Goal: Contribute content: Add original content to the website for others to see

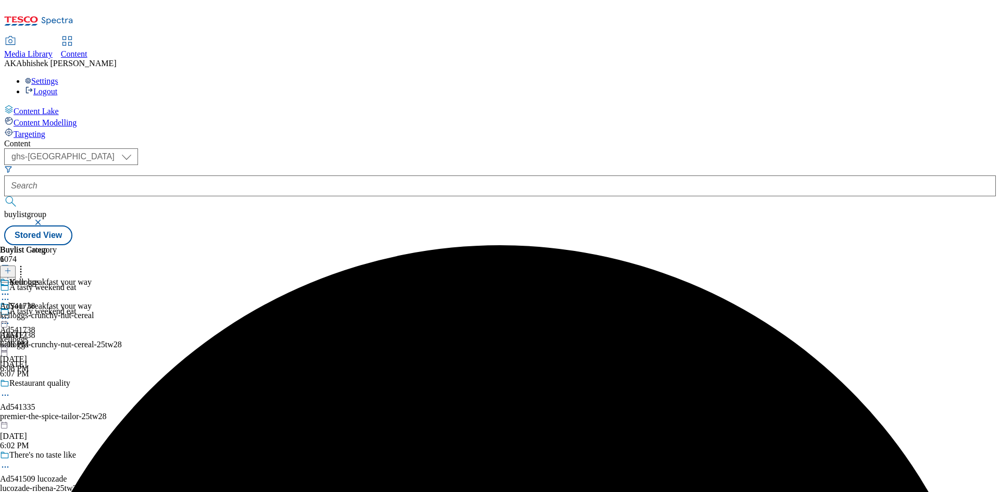
select select "ghs-uk"
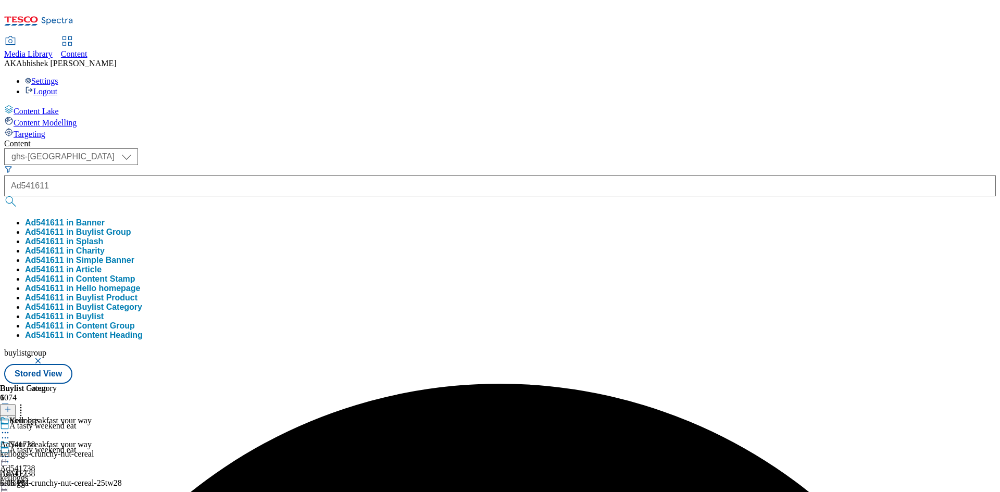
type input "Ad541611"
click at [4, 196] on button "submit" at bounding box center [11, 201] width 15 height 10
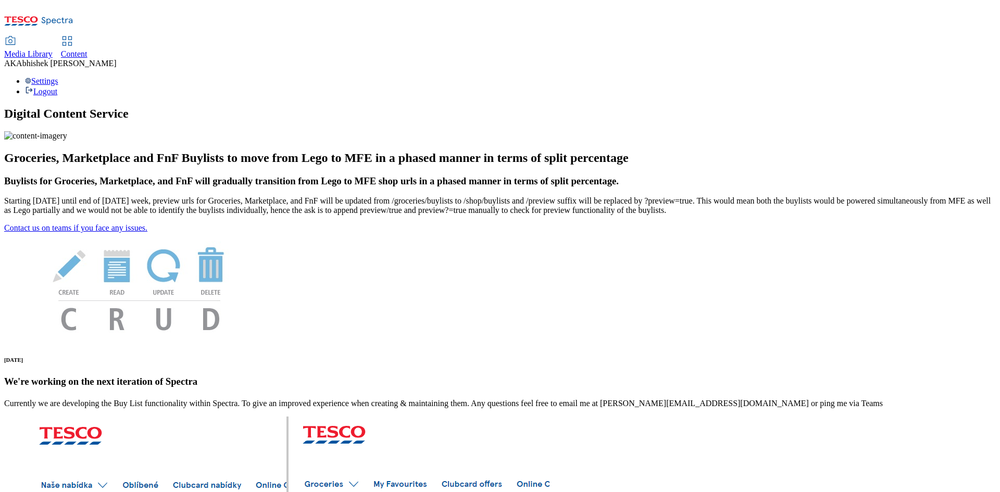
click at [88, 49] on span "Content" at bounding box center [74, 53] width 27 height 9
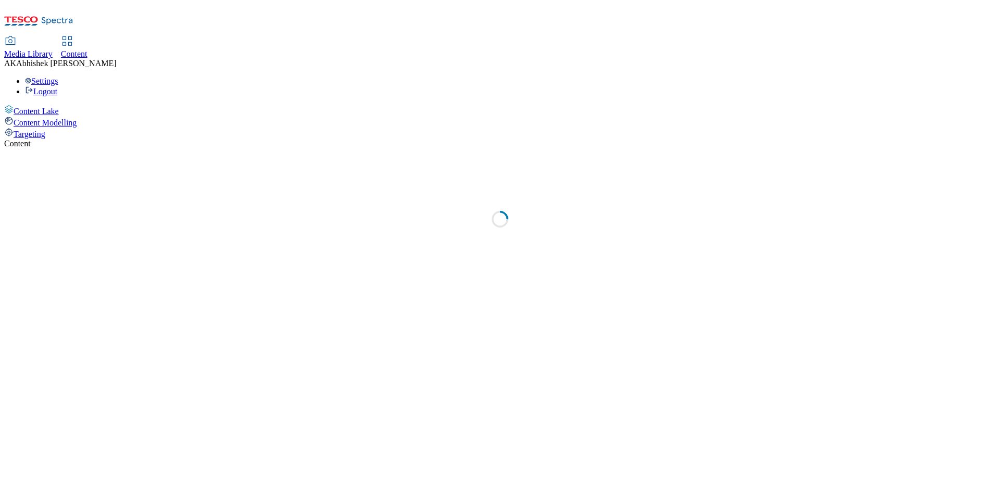
select select "ghs-[GEOGRAPHIC_DATA]"
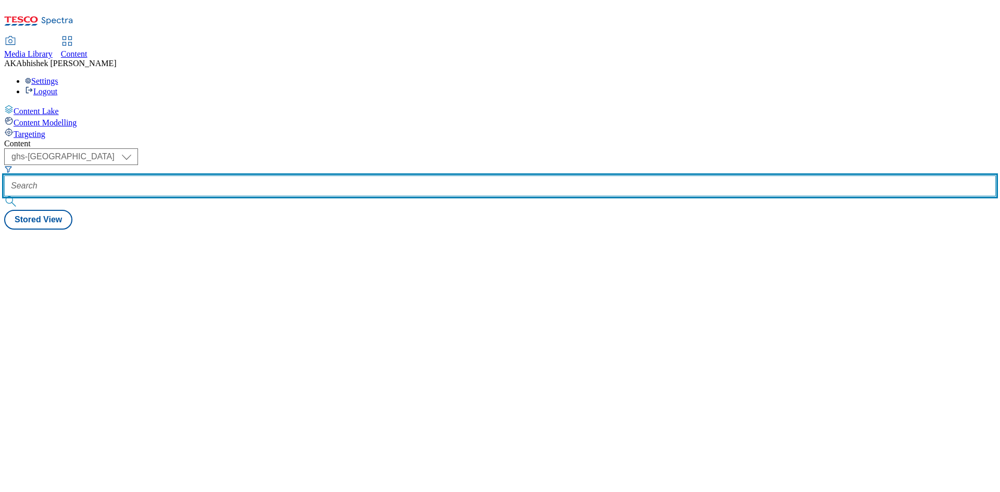
click at [273, 176] on input "text" at bounding box center [500, 186] width 992 height 21
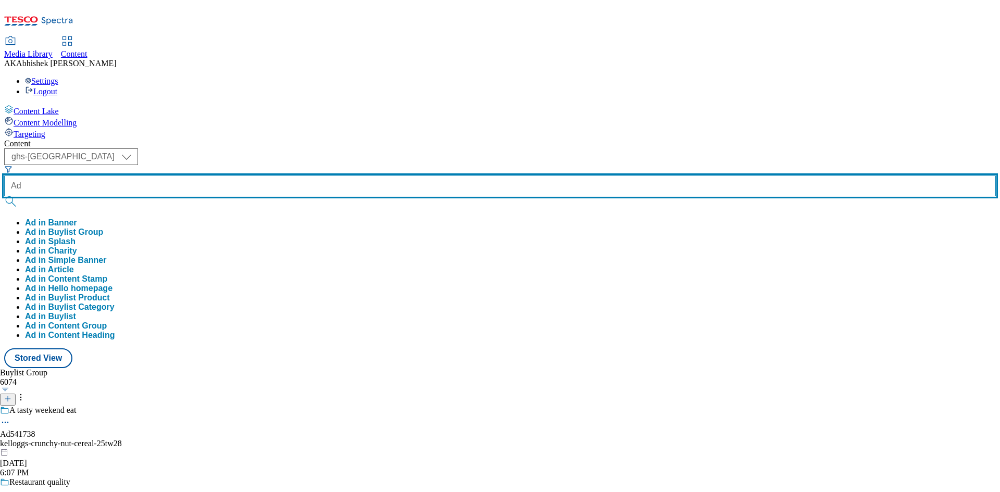
paste input "541611"
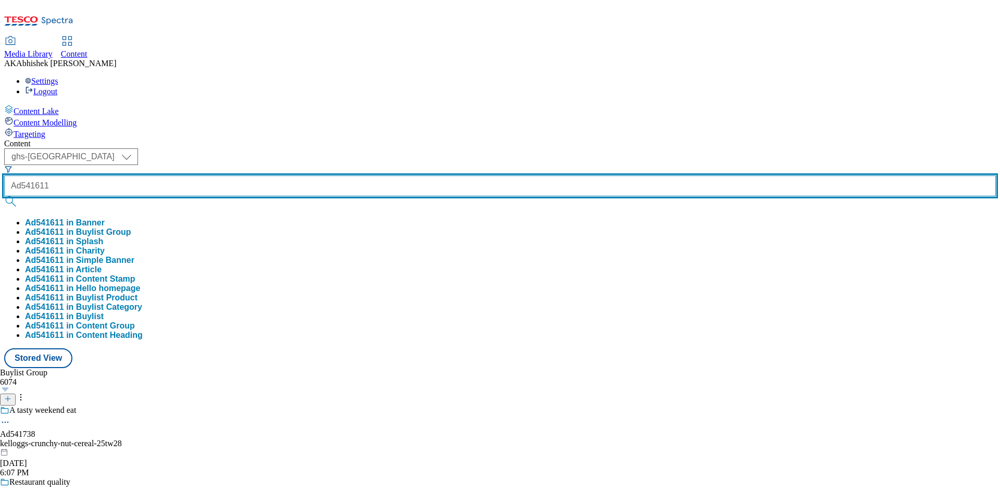
type input "Ad541611"
click at [4, 196] on button "submit" at bounding box center [11, 201] width 15 height 10
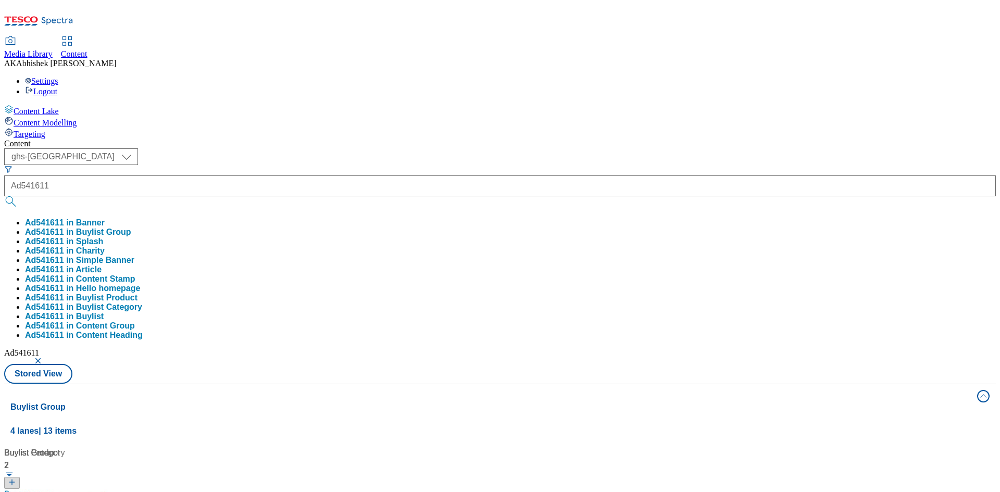
click at [433, 139] on div "Content ( optional ) ghs-roi ghs-uk ghs-uk Ad541611 Ad541611 in Banner Ad541611…" at bounding box center [500, 488] width 992 height 699
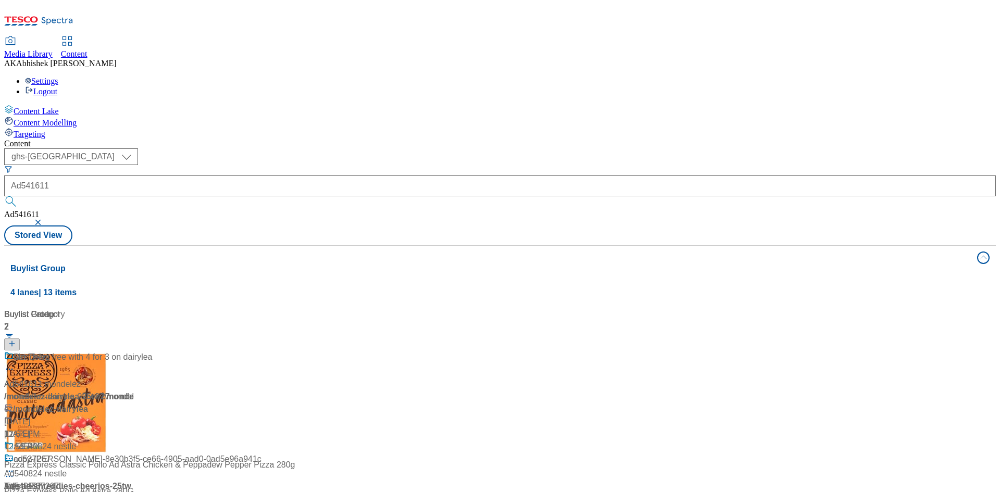
click at [134, 351] on div "Ad541611 / mondelez-dairylea-25tw27 / mondelez [DATE] 12:55 PM" at bounding box center [69, 402] width 130 height 102
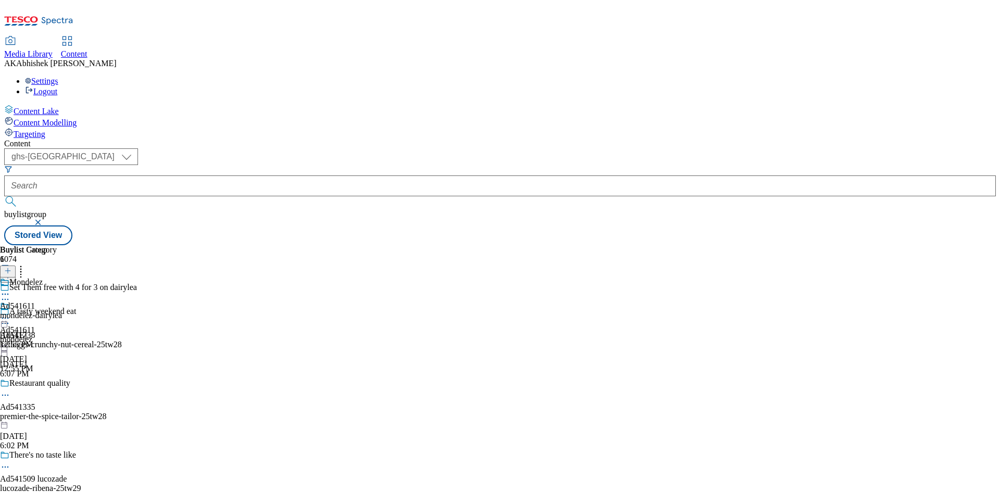
click at [9, 299] on circle at bounding box center [8, 300] width 2 height 2
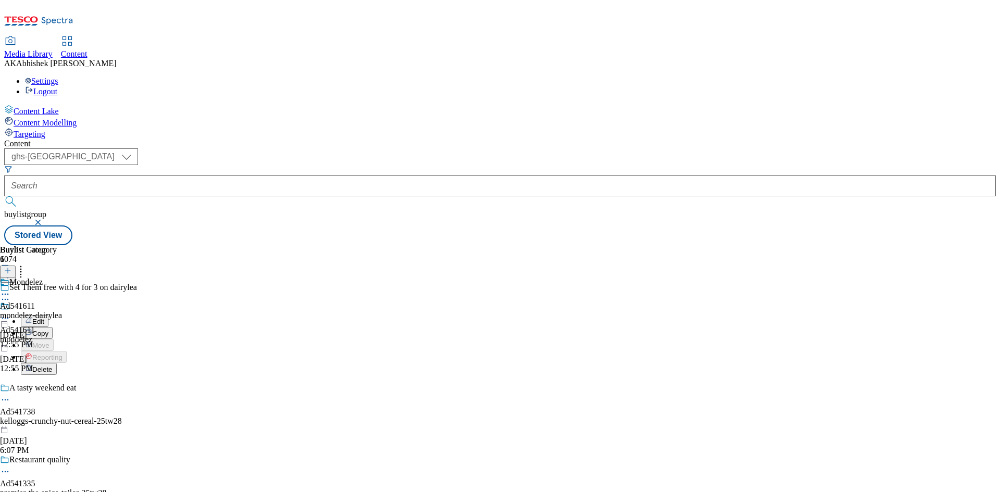
click at [44, 318] on span "Edit" at bounding box center [38, 322] width 12 height 8
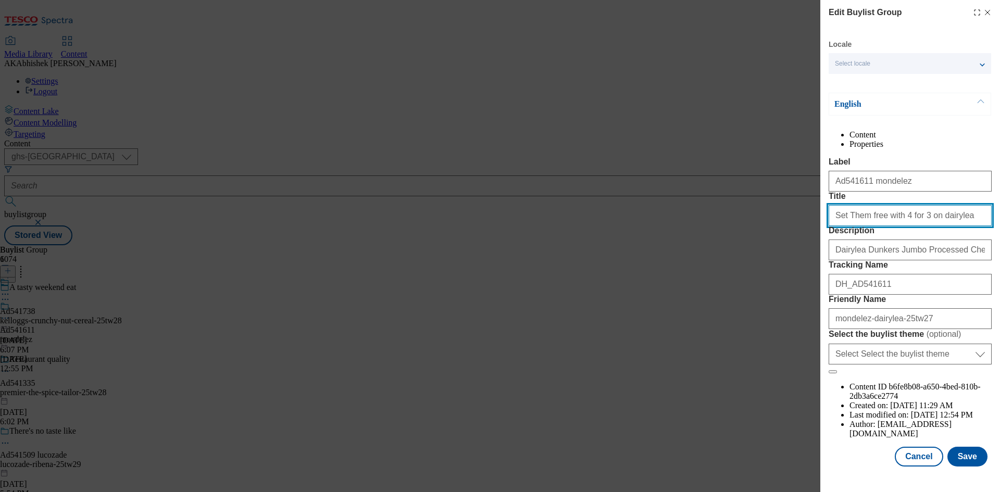
click at [952, 226] on input "Set Them free with 4 for 3 on dairylea" at bounding box center [910, 215] width 163 height 21
paste input "them free with D"
type input "Set them free with Dairylea"
click at [966, 466] on button "Save" at bounding box center [968, 457] width 40 height 20
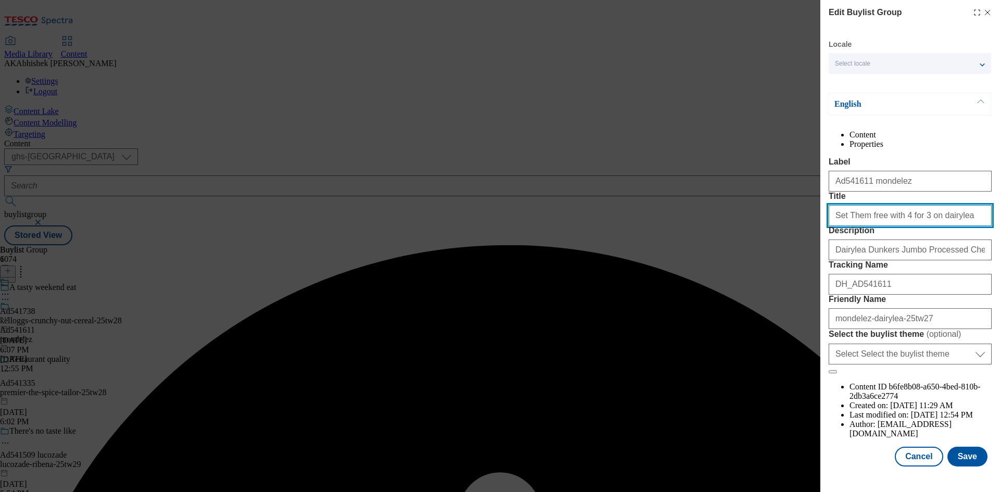
click at [962, 226] on input "Set Them free with 4 for 3 on dairylea" at bounding box center [910, 215] width 163 height 21
paste input "them free with D"
type input "Set them free with Dairylea"
click at [969, 456] on button "Save" at bounding box center [968, 457] width 40 height 20
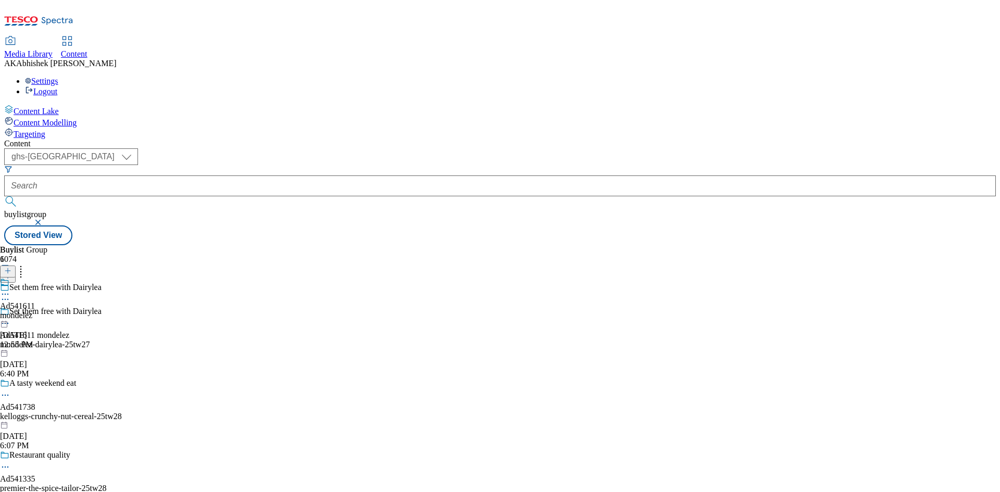
click at [10, 289] on icon at bounding box center [5, 294] width 10 height 10
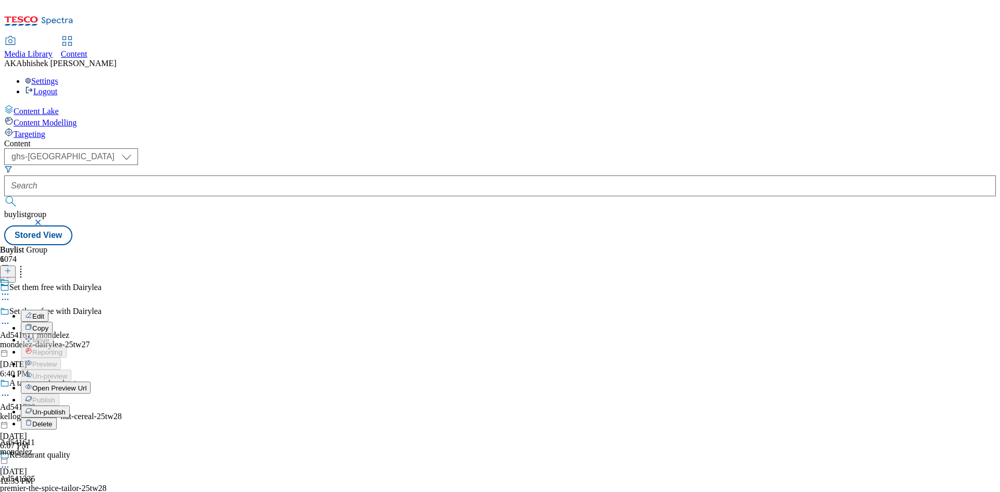
click at [32, 312] on icon at bounding box center [28, 315] width 7 height 7
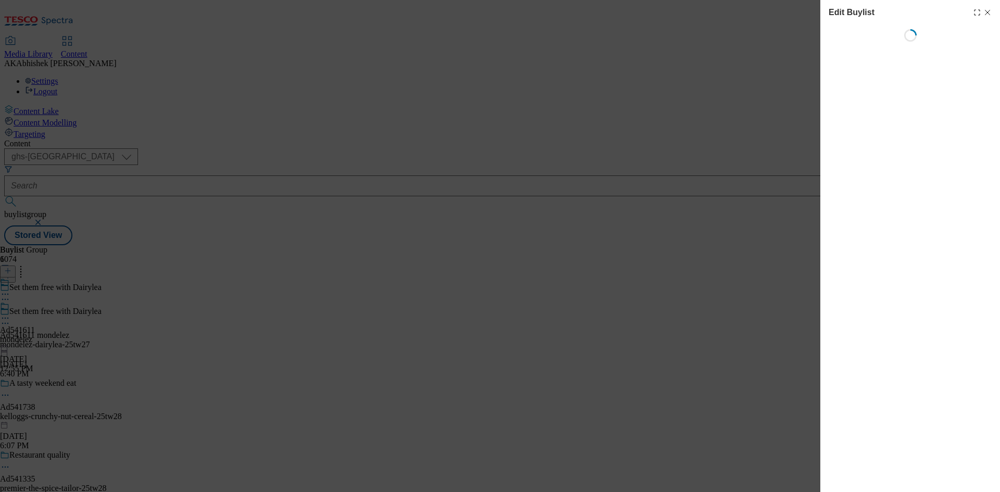
select select "tactical"
select select "supplier funded short term 1-3 weeks"
select select "dunnhumby"
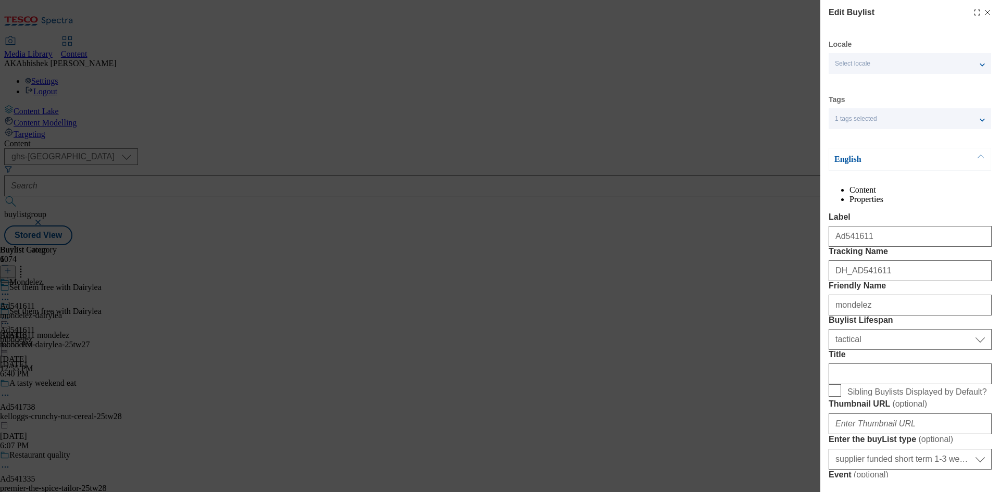
select select "Banner"
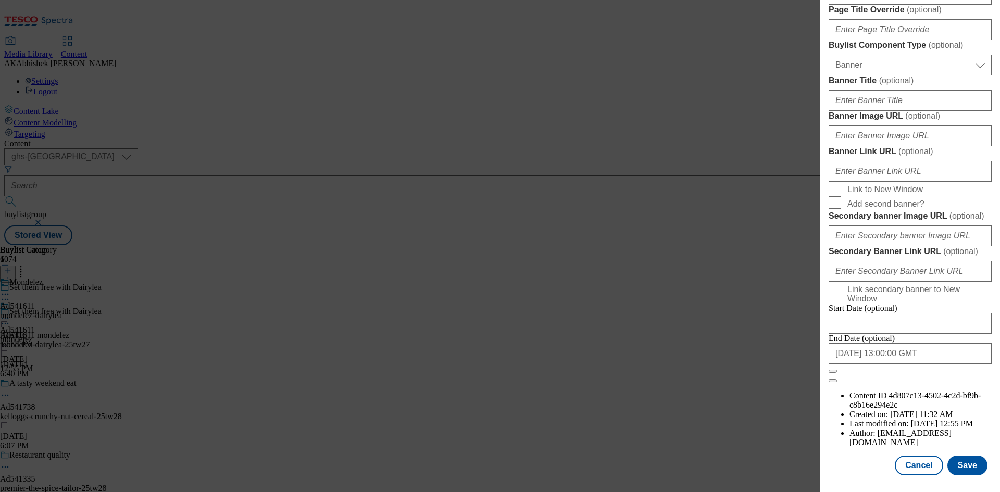
scroll to position [1078, 0]
click at [972, 473] on button "Save" at bounding box center [968, 466] width 40 height 20
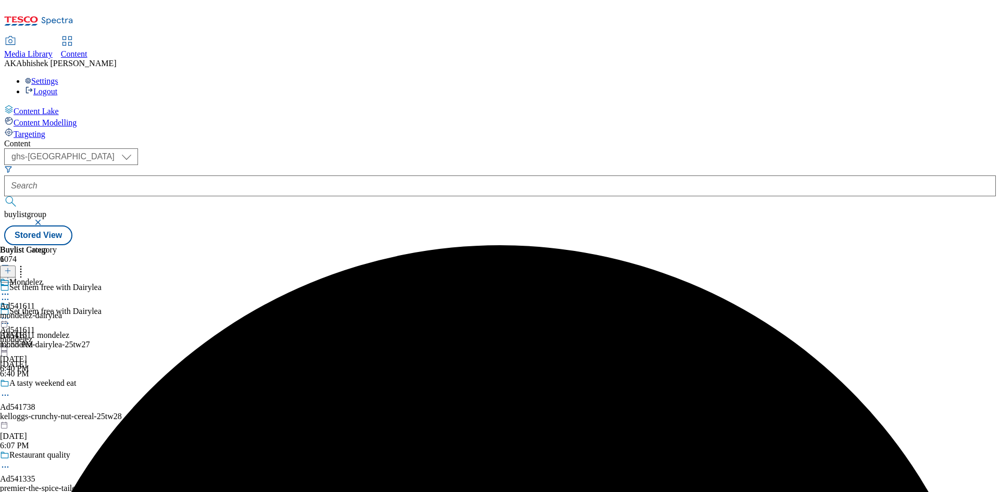
click at [10, 289] on icon at bounding box center [5, 294] width 10 height 10
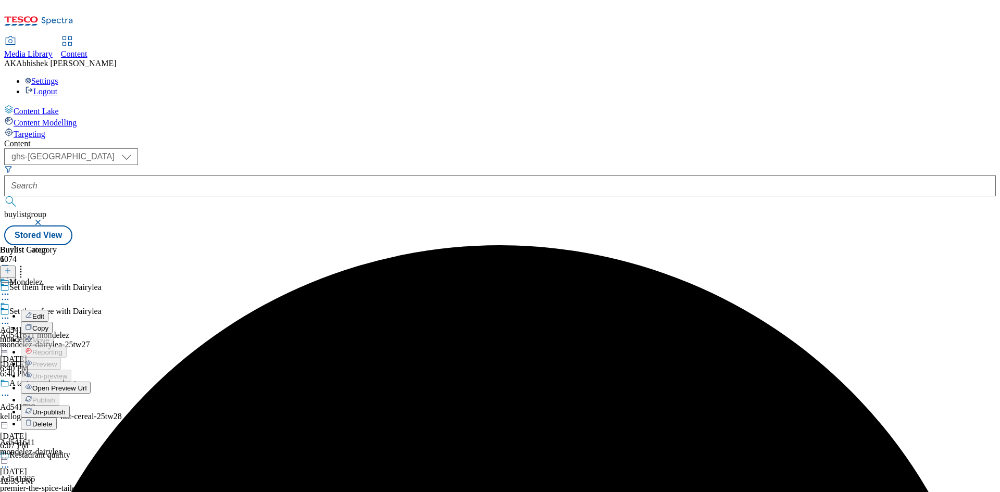
click at [44, 313] on span "Edit" at bounding box center [38, 317] width 12 height 8
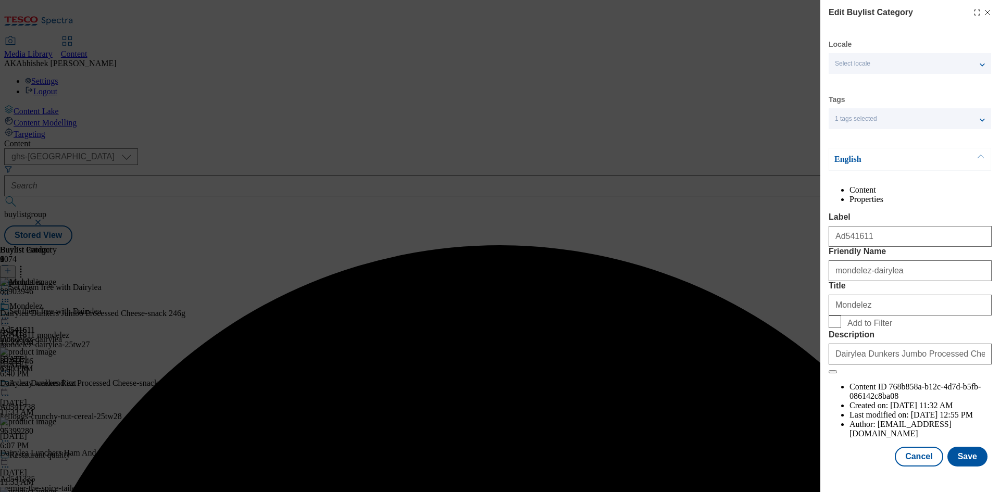
scroll to position [20, 0]
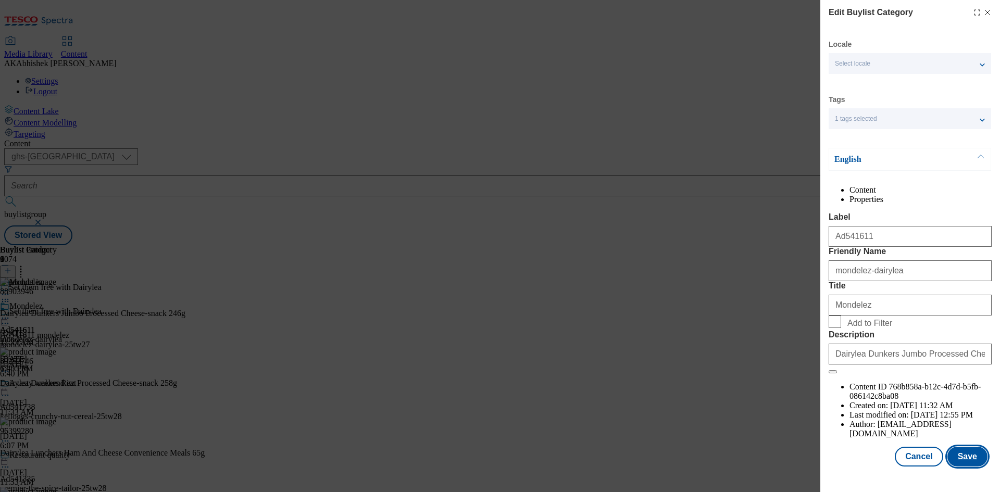
click at [965, 461] on button "Save" at bounding box center [968, 457] width 40 height 20
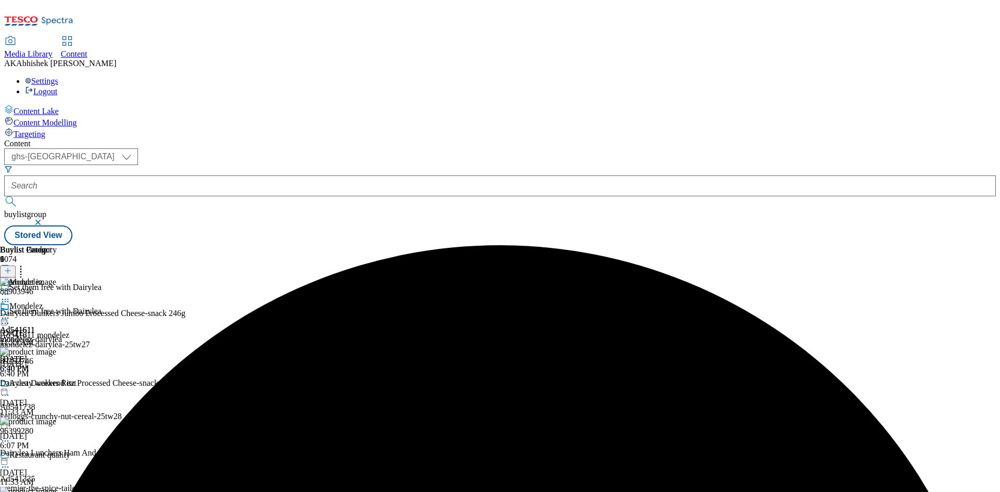
click at [10, 313] on icon at bounding box center [5, 318] width 10 height 10
click at [57, 384] on span "Preview" at bounding box center [44, 388] width 24 height 8
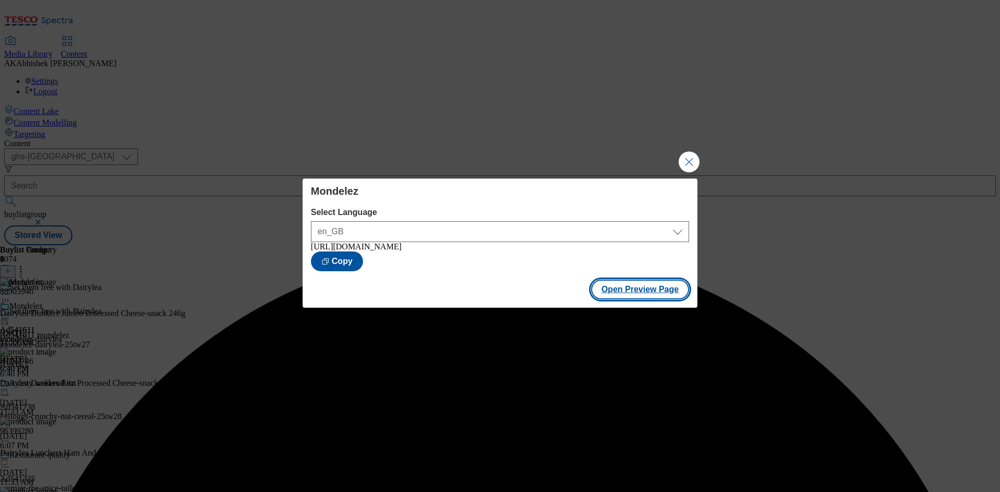
click at [618, 294] on button "Open Preview Page" at bounding box center [640, 290] width 98 height 20
click at [688, 159] on button "Close Modal" at bounding box center [689, 162] width 21 height 21
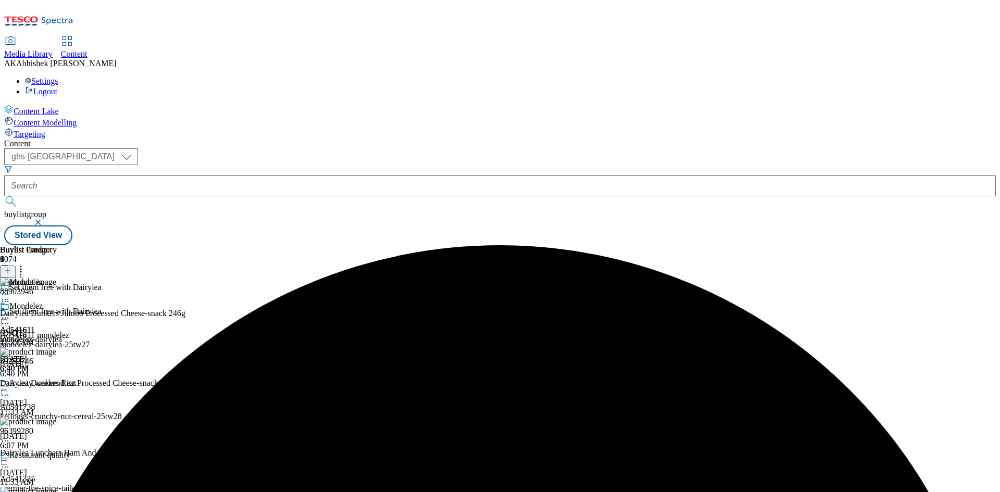
click at [10, 313] on icon at bounding box center [5, 318] width 10 height 10
click at [55, 420] on span "Publish" at bounding box center [43, 424] width 23 height 8
